Goal: Task Accomplishment & Management: Complete application form

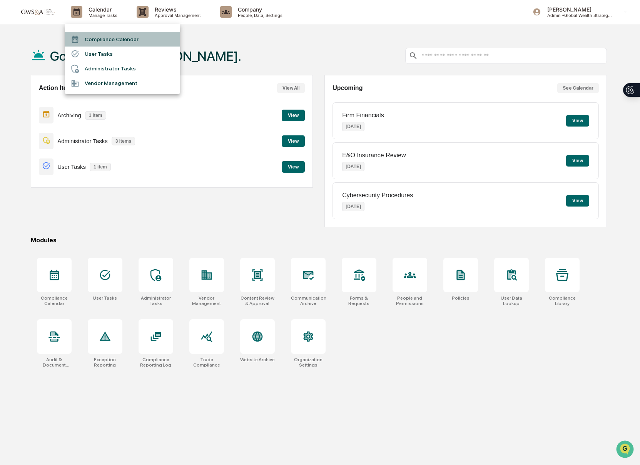
click at [104, 43] on li "Compliance Calendar" at bounding box center [122, 39] width 115 height 15
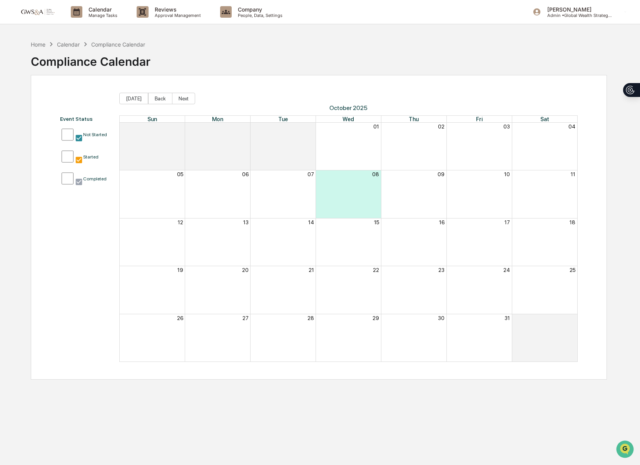
scroll to position [0, 0]
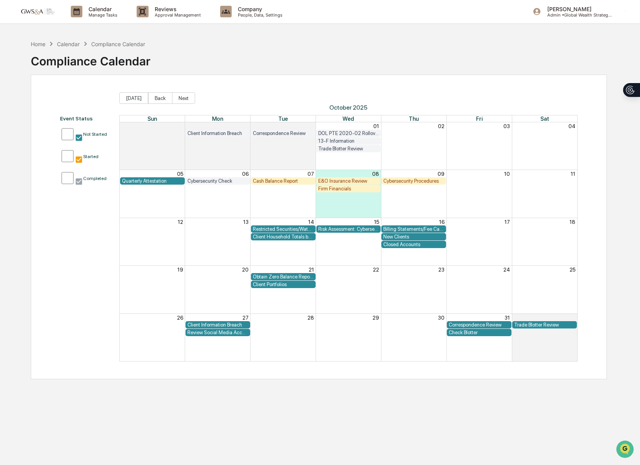
click at [346, 190] on div "Firm Financials" at bounding box center [348, 189] width 61 height 6
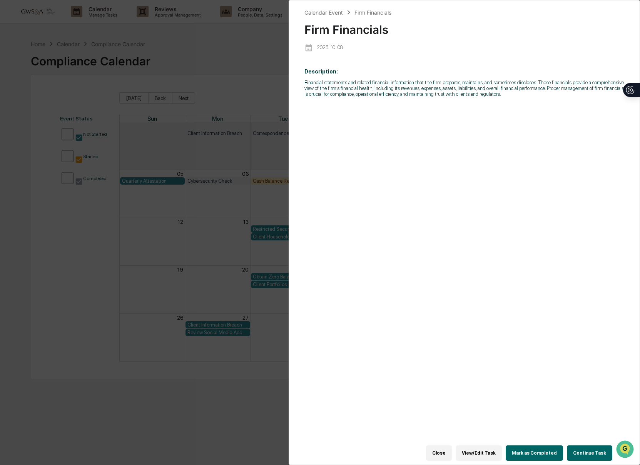
click at [582, 453] on button "Continue Task" at bounding box center [589, 452] width 45 height 15
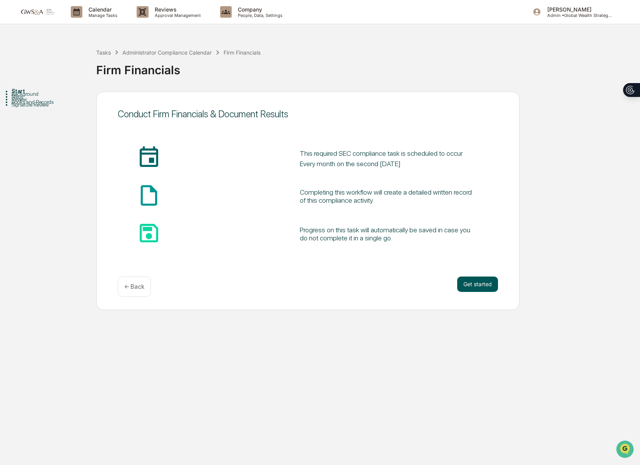
click at [472, 283] on button "Get started" at bounding box center [477, 284] width 41 height 15
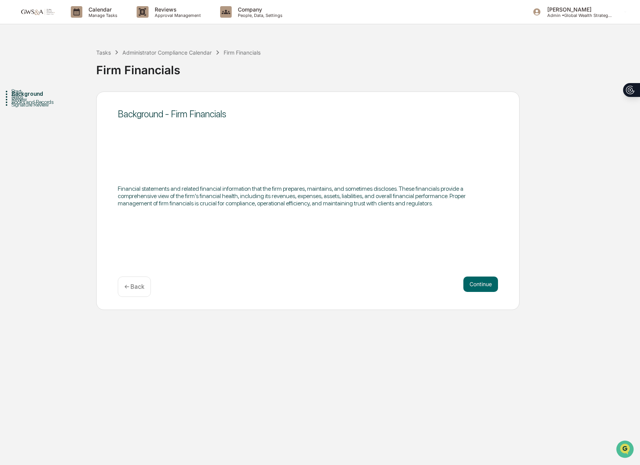
click at [472, 283] on button "Continue" at bounding box center [480, 284] width 35 height 15
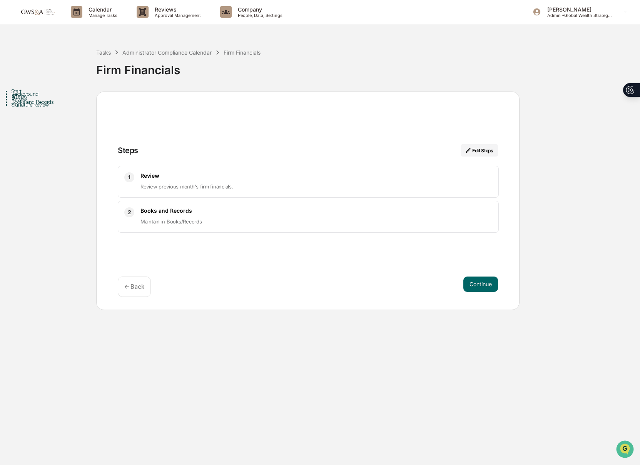
click at [472, 283] on button "Continue" at bounding box center [480, 284] width 35 height 15
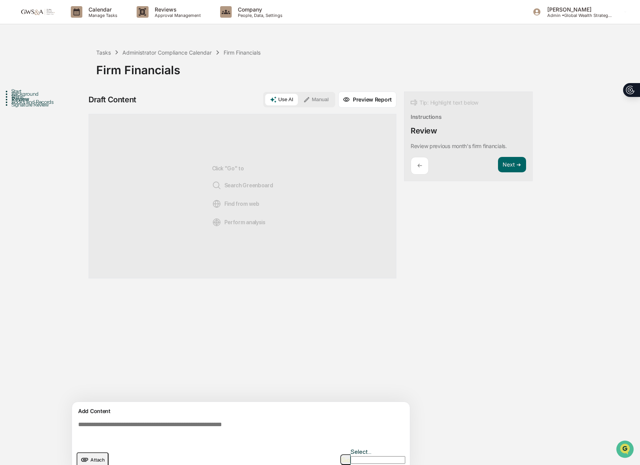
click at [282, 402] on div "Add Content Attach Select..." at bounding box center [241, 439] width 338 height 74
click at [288, 418] on textarea at bounding box center [242, 432] width 335 height 28
paste textarea "**********"
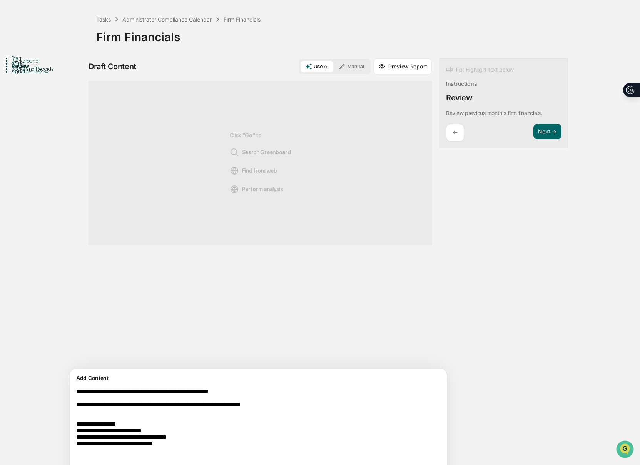
paste textarea "**********"
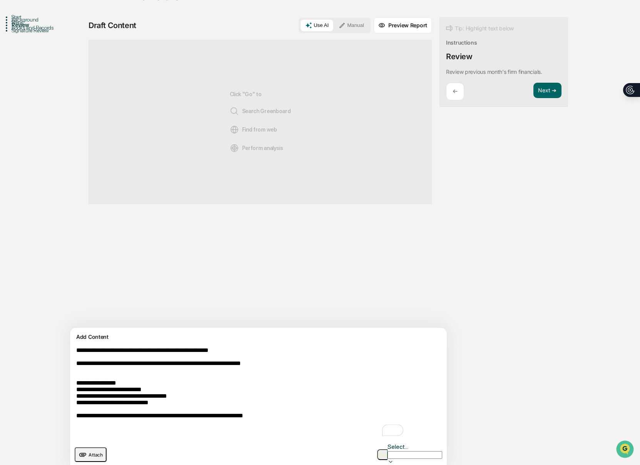
scroll to position [75, 0]
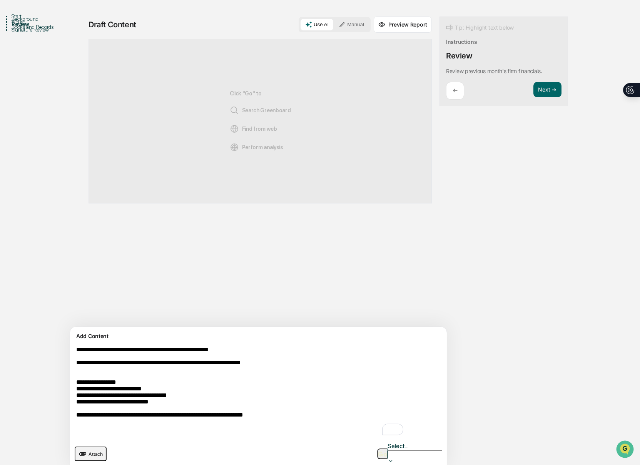
type textarea "**********"
click at [380, 452] on img "button" at bounding box center [382, 454] width 9 height 5
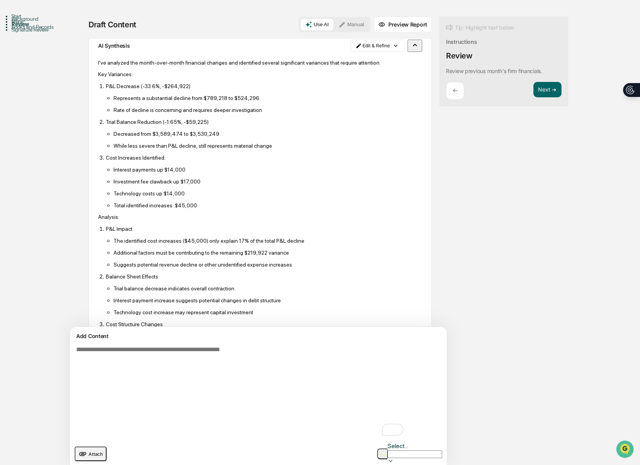
scroll to position [0, 0]
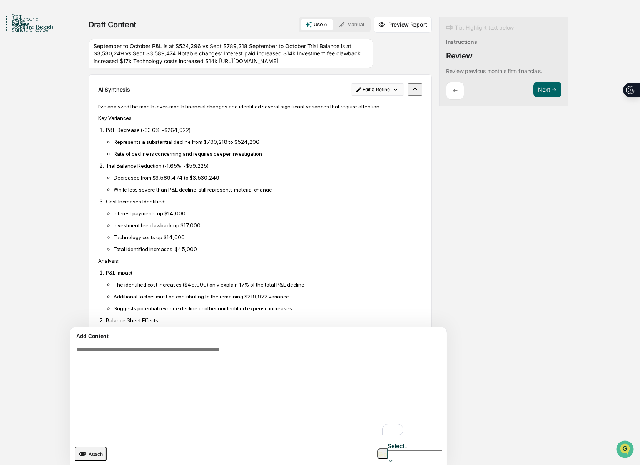
click at [359, 93] on html "Calendar Manage Tasks Reviews Approval Management Company People, Data, Setting…" at bounding box center [320, 157] width 640 height 465
click at [350, 115] on div "Edit Result" at bounding box center [341, 111] width 57 height 12
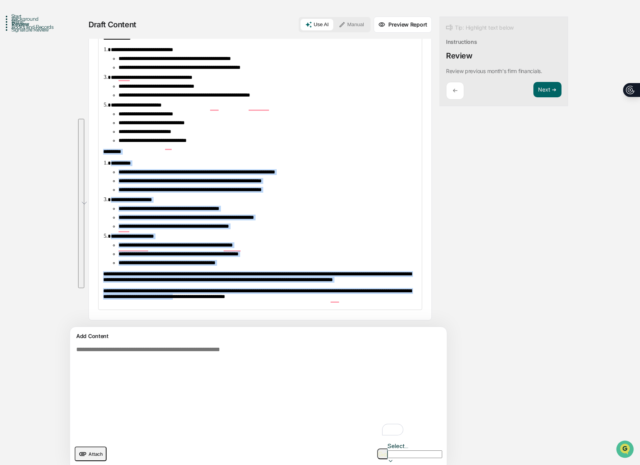
scroll to position [145, 0]
drag, startPoint x: 101, startPoint y: 241, endPoint x: 328, endPoint y: 299, distance: 235.0
click at [328, 299] on div "**********" at bounding box center [259, 161] width 323 height 295
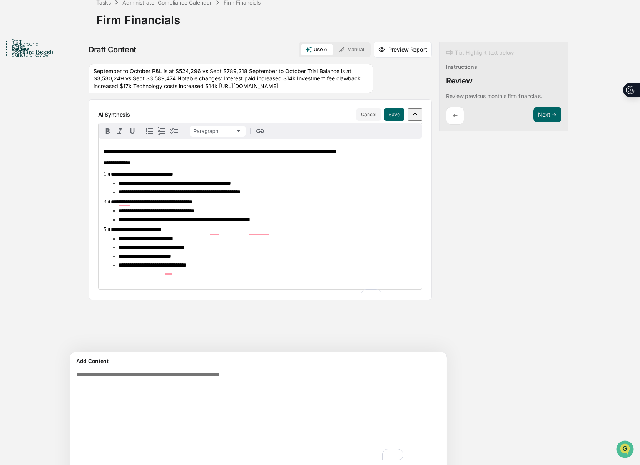
scroll to position [50, 0]
drag, startPoint x: 238, startPoint y: 157, endPoint x: 243, endPoint y: 166, distance: 10.4
click at [243, 155] on p "**********" at bounding box center [260, 152] width 314 height 6
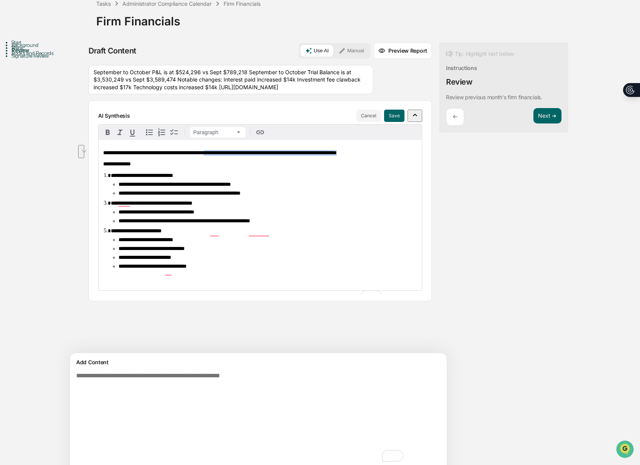
scroll to position [47, 0]
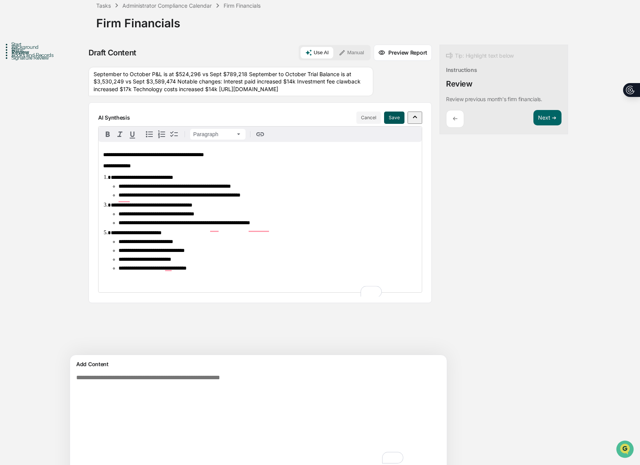
click at [384, 123] on button "Save" at bounding box center [394, 118] width 20 height 12
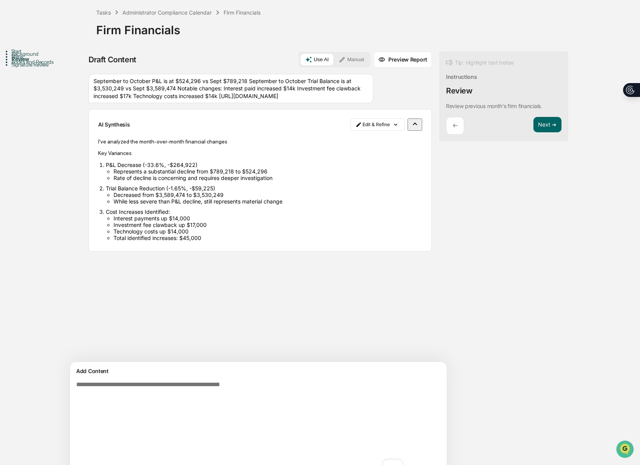
scroll to position [44, 0]
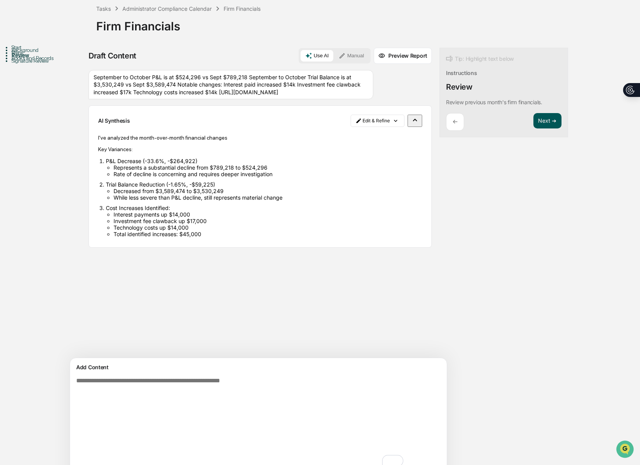
click at [533, 123] on button "Next ➔" at bounding box center [547, 121] width 28 height 16
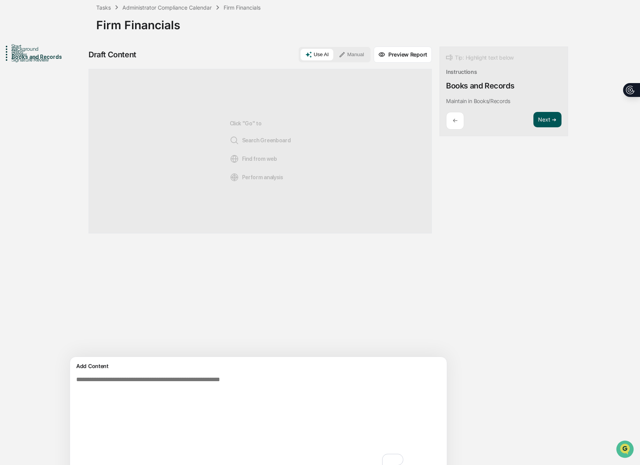
click at [533, 123] on button "Next ➔" at bounding box center [547, 120] width 28 height 16
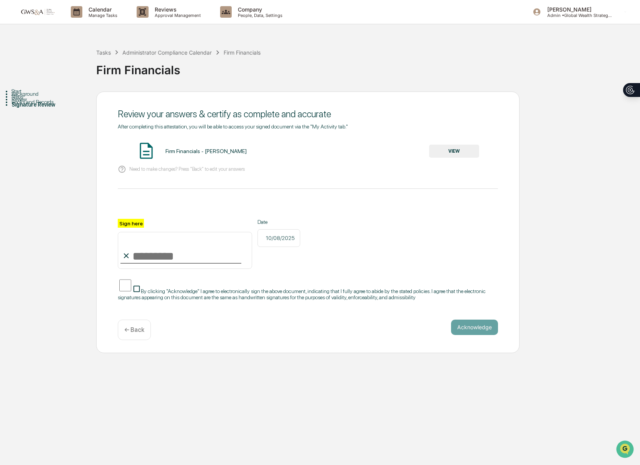
click at [180, 249] on input "Sign here" at bounding box center [185, 250] width 134 height 37
type input "**********"
click at [457, 155] on button "VIEW" at bounding box center [454, 151] width 50 height 13
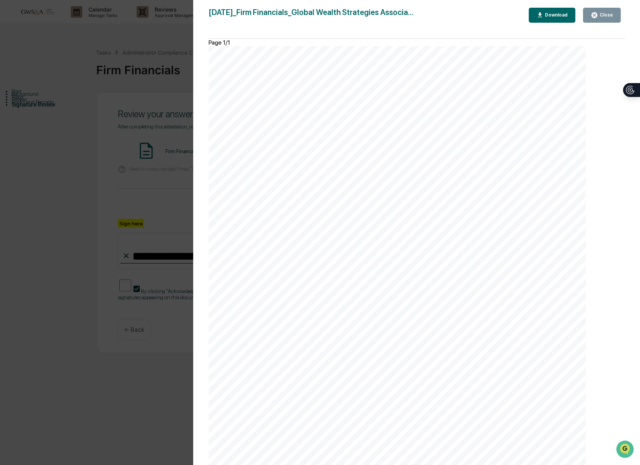
click at [595, 22] on button "Close" at bounding box center [602, 15] width 38 height 15
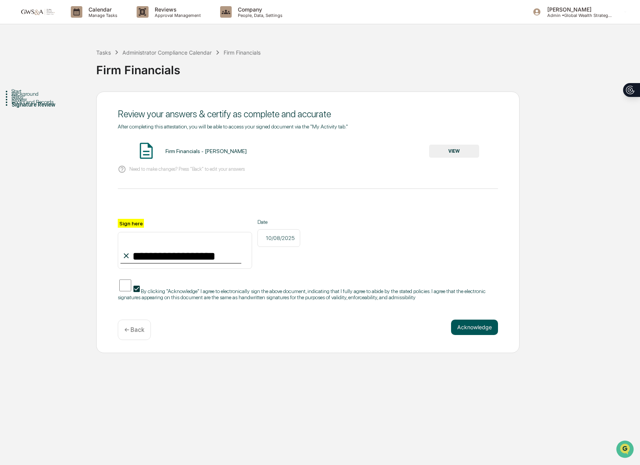
click at [468, 325] on button "Acknowledge" at bounding box center [474, 327] width 47 height 15
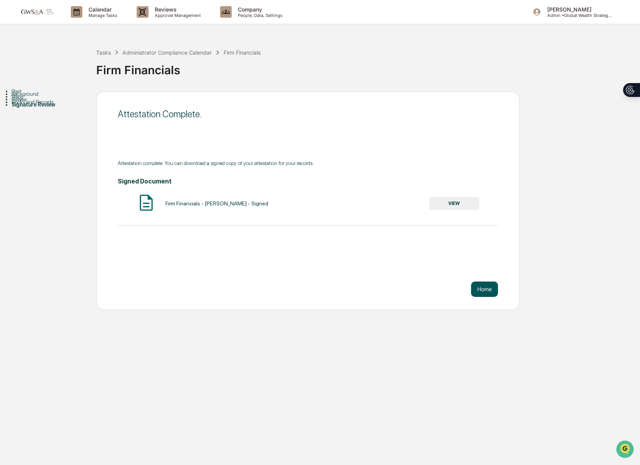
click at [485, 289] on button "Home" at bounding box center [484, 289] width 27 height 15
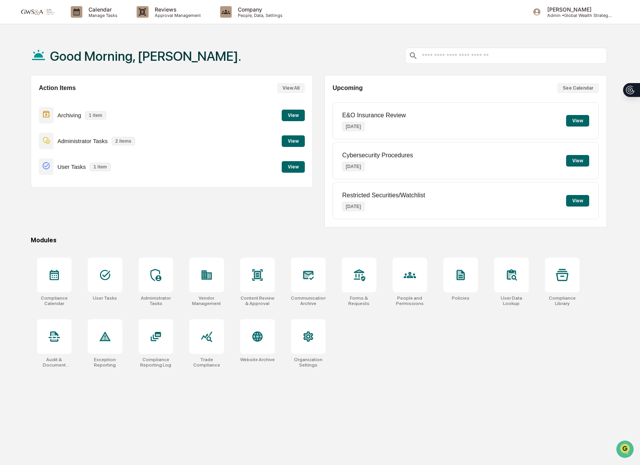
click at [297, 166] on button "View" at bounding box center [293, 167] width 23 height 12
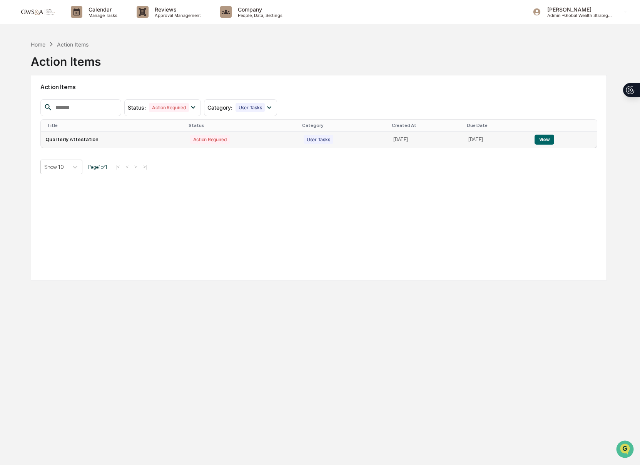
click at [554, 141] on button "View" at bounding box center [544, 140] width 20 height 10
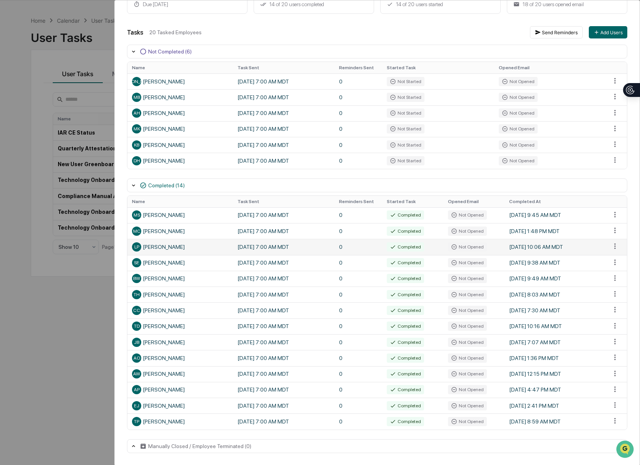
scroll to position [28, 0]
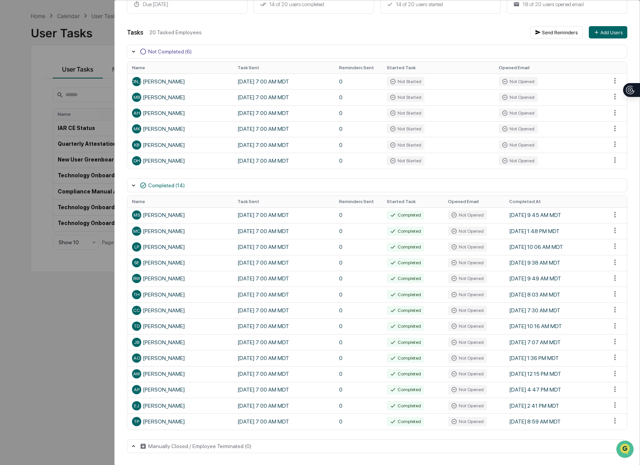
click at [96, 305] on div "User Tasks Quarterly Attestation Task Details Quarterly Attestation In Progress…" at bounding box center [320, 232] width 640 height 465
